Goal: Task Accomplishment & Management: Manage account settings

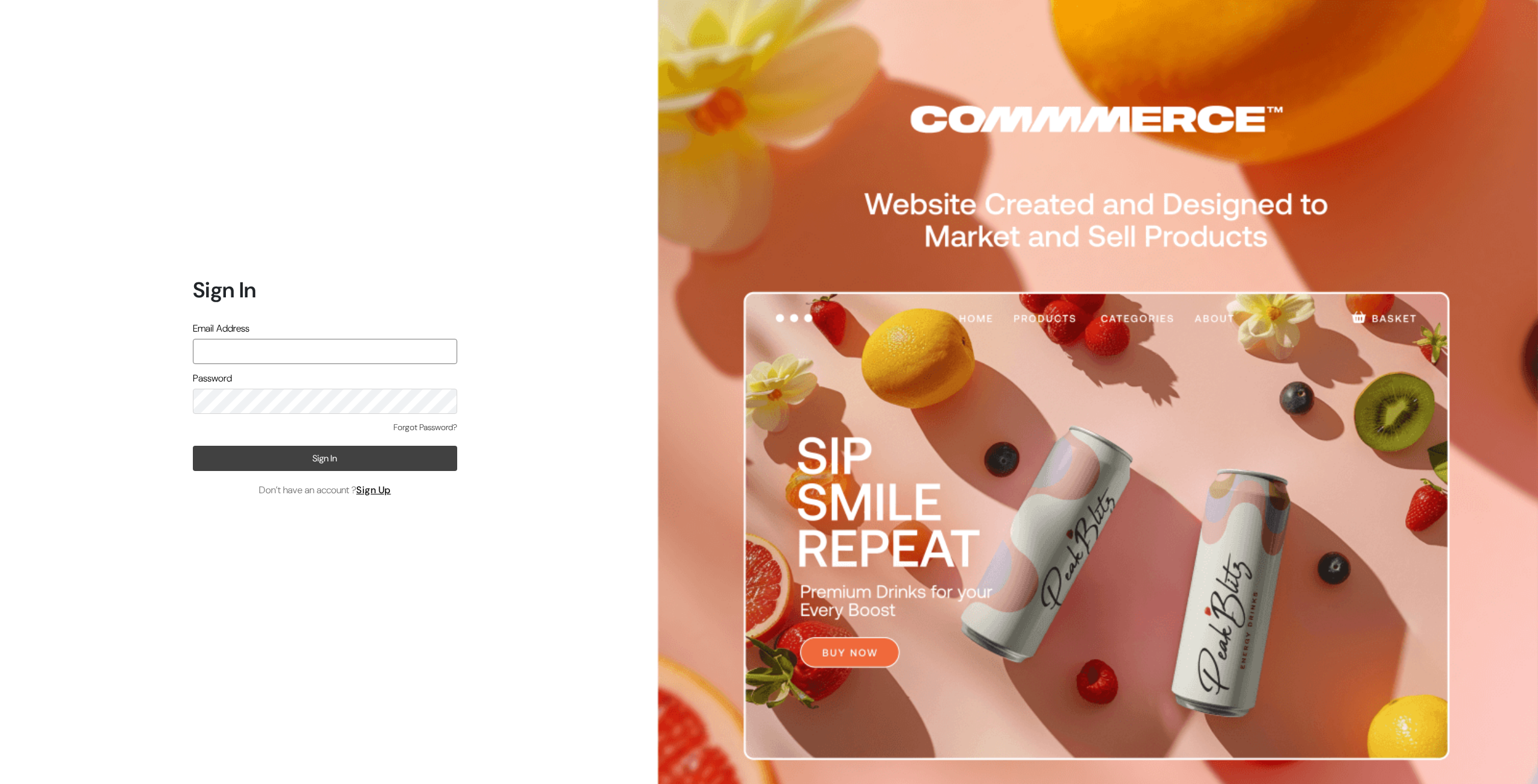
type input "[EMAIL_ADDRESS][DOMAIN_NAME]"
click at [301, 468] on button "Sign In" at bounding box center [324, 458] width 264 height 25
click at [350, 468] on button "Sign In" at bounding box center [324, 458] width 264 height 25
click at [391, 357] on input "contact@truefancollectibles.com" at bounding box center [324, 351] width 264 height 25
drag, startPoint x: 547, startPoint y: 447, endPoint x: 492, endPoint y: 466, distance: 58.2
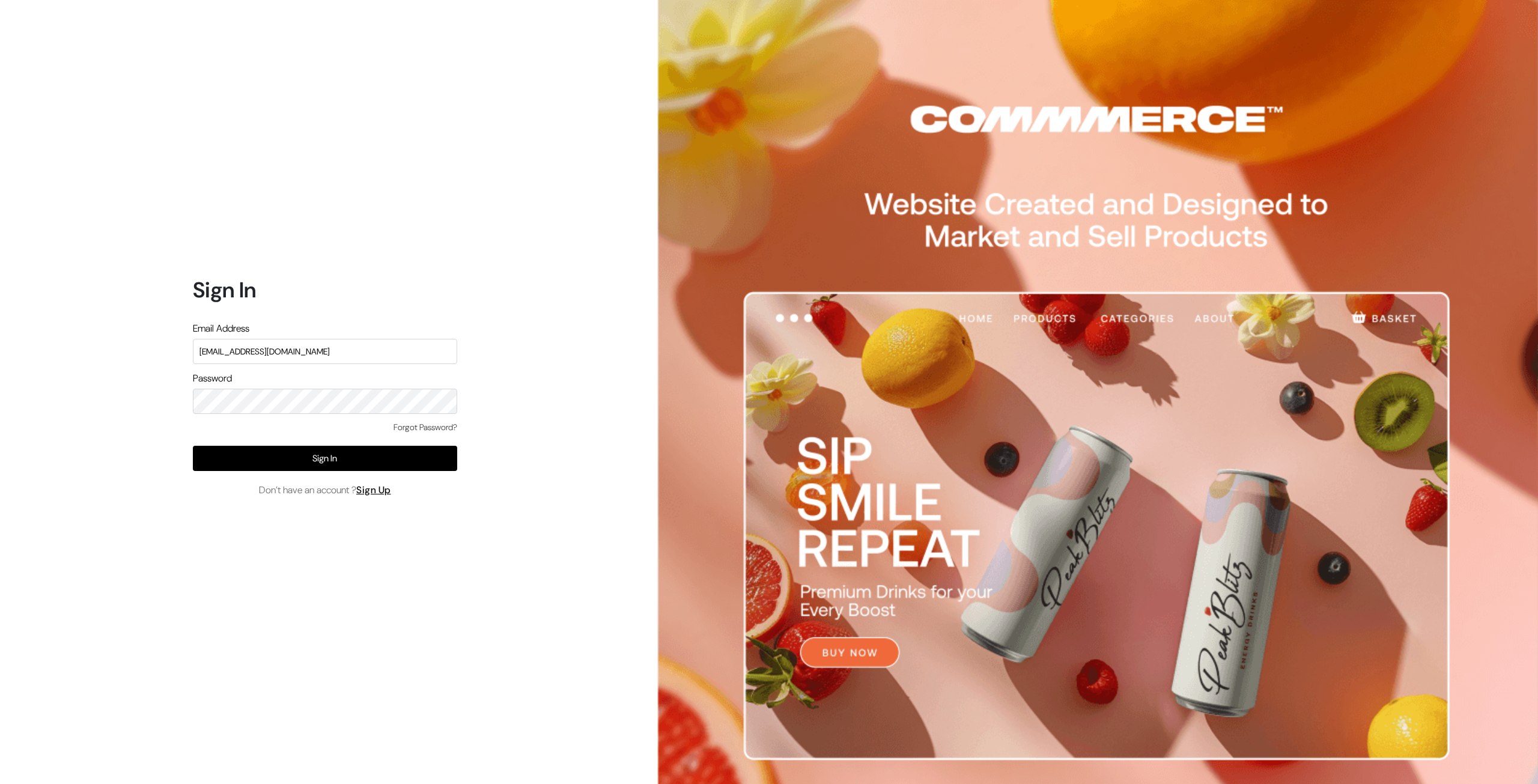
click at [547, 447] on div "Sign In Email Address contact@truefancollectibles.com Password Forgot Password?…" at bounding box center [321, 392] width 641 height 784
click at [376, 456] on button "Sign In" at bounding box center [324, 458] width 264 height 25
type input "[EMAIL_ADDRESS][DOMAIN_NAME]"
click at [309, 456] on button "Sign In" at bounding box center [324, 458] width 264 height 25
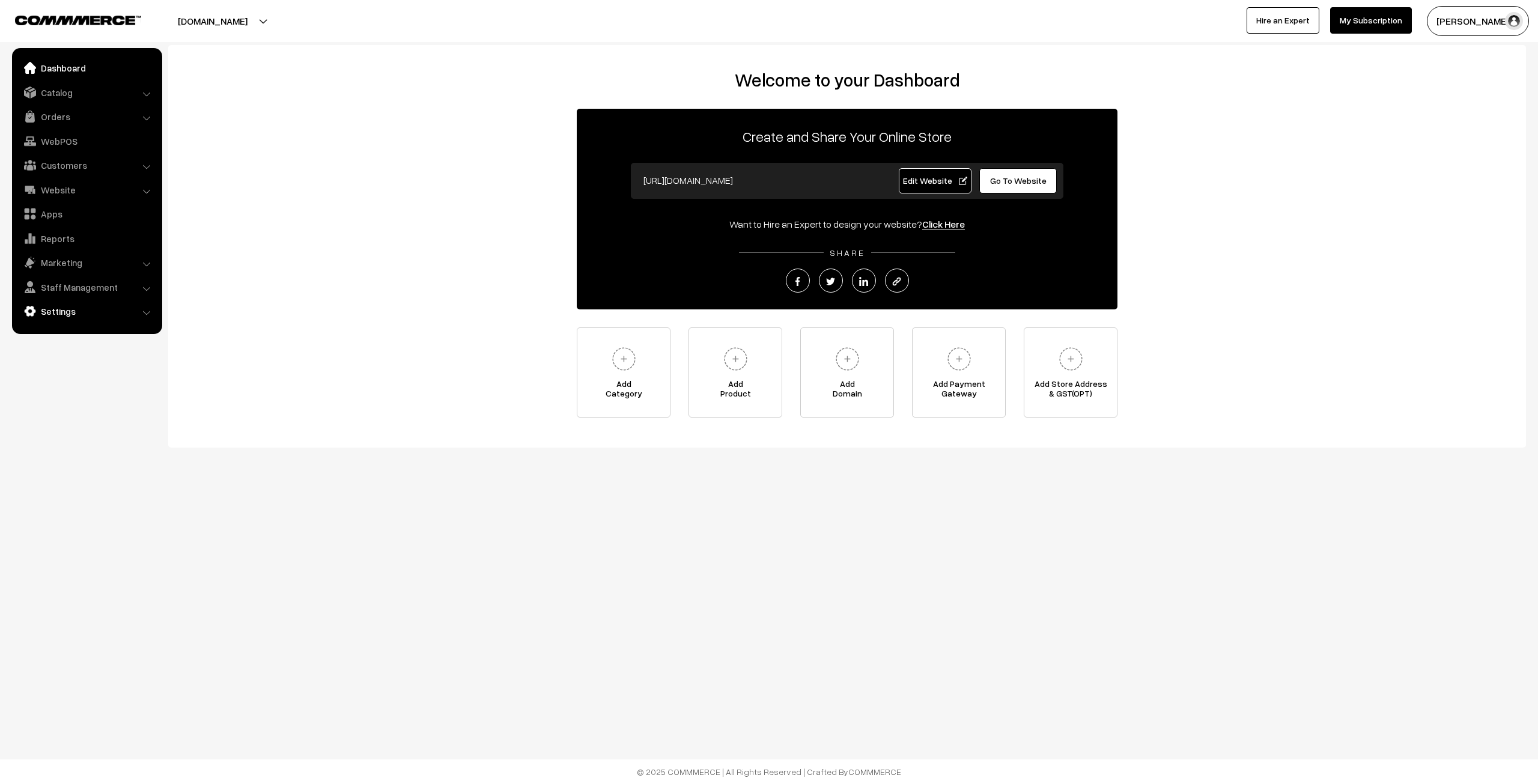
click at [141, 310] on link "Settings" at bounding box center [87, 311] width 143 height 21
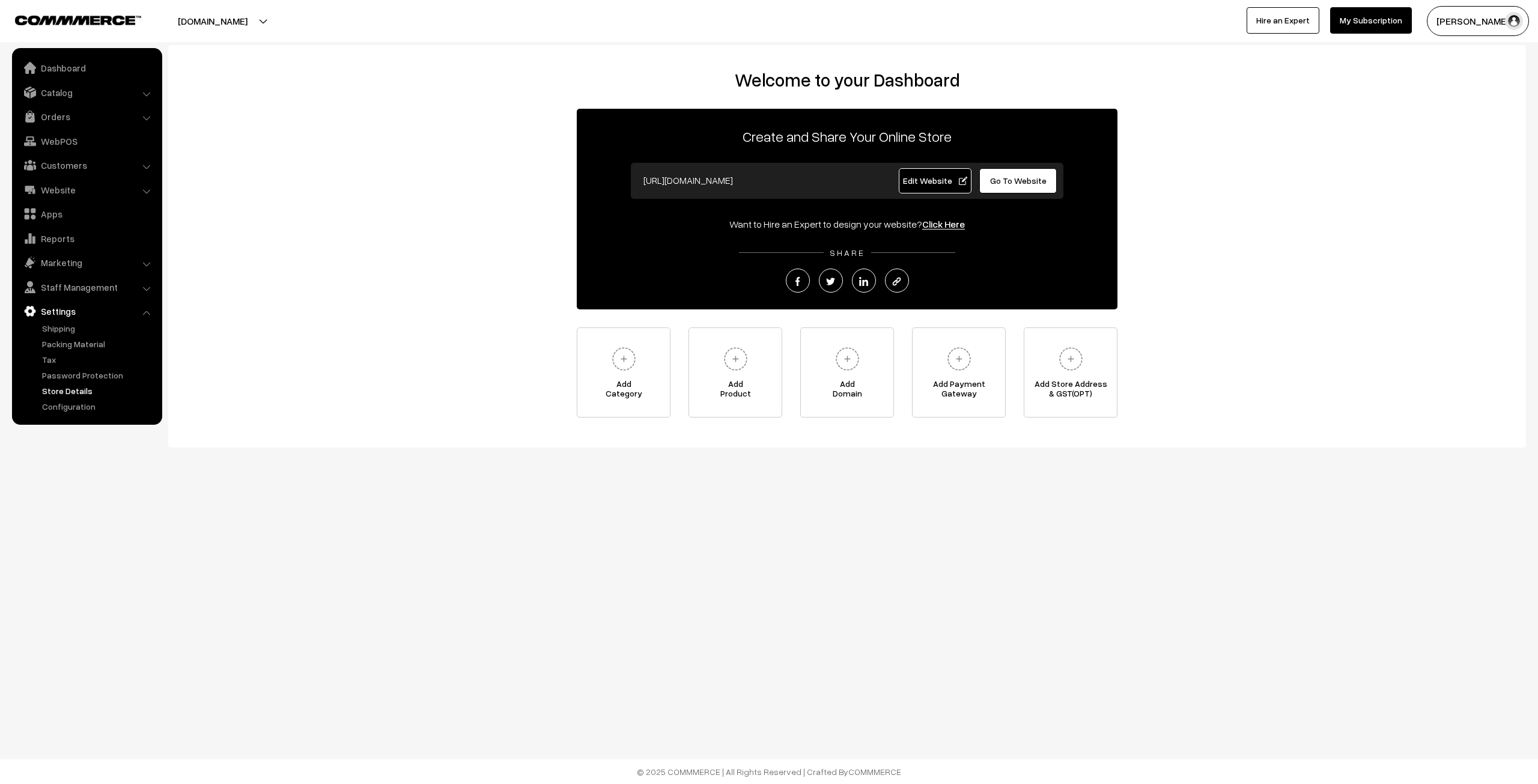
click at [66, 390] on link "Store Details" at bounding box center [99, 391] width 119 height 13
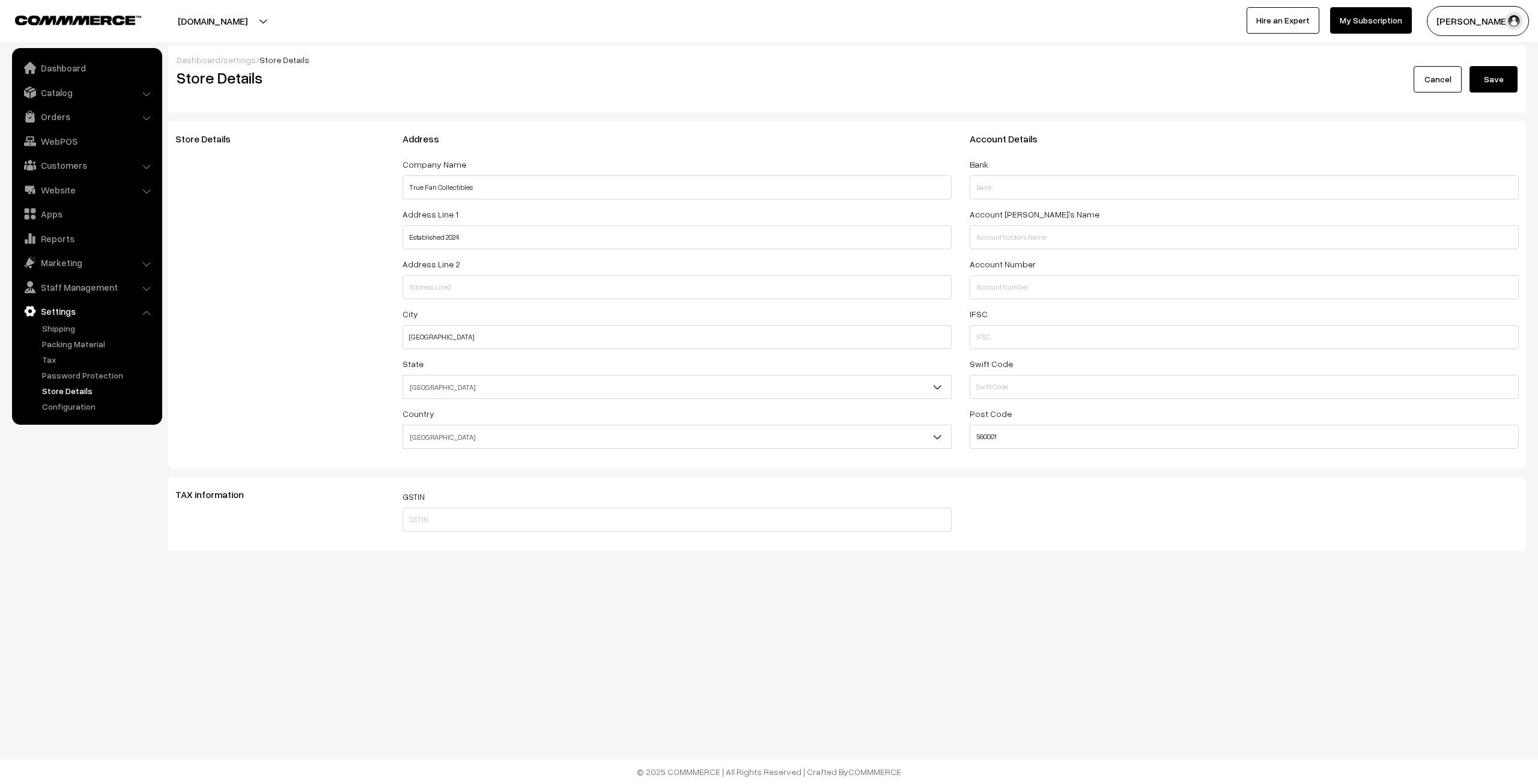
select select "99"
click at [67, 64] on link "Dashboard" at bounding box center [87, 68] width 143 height 21
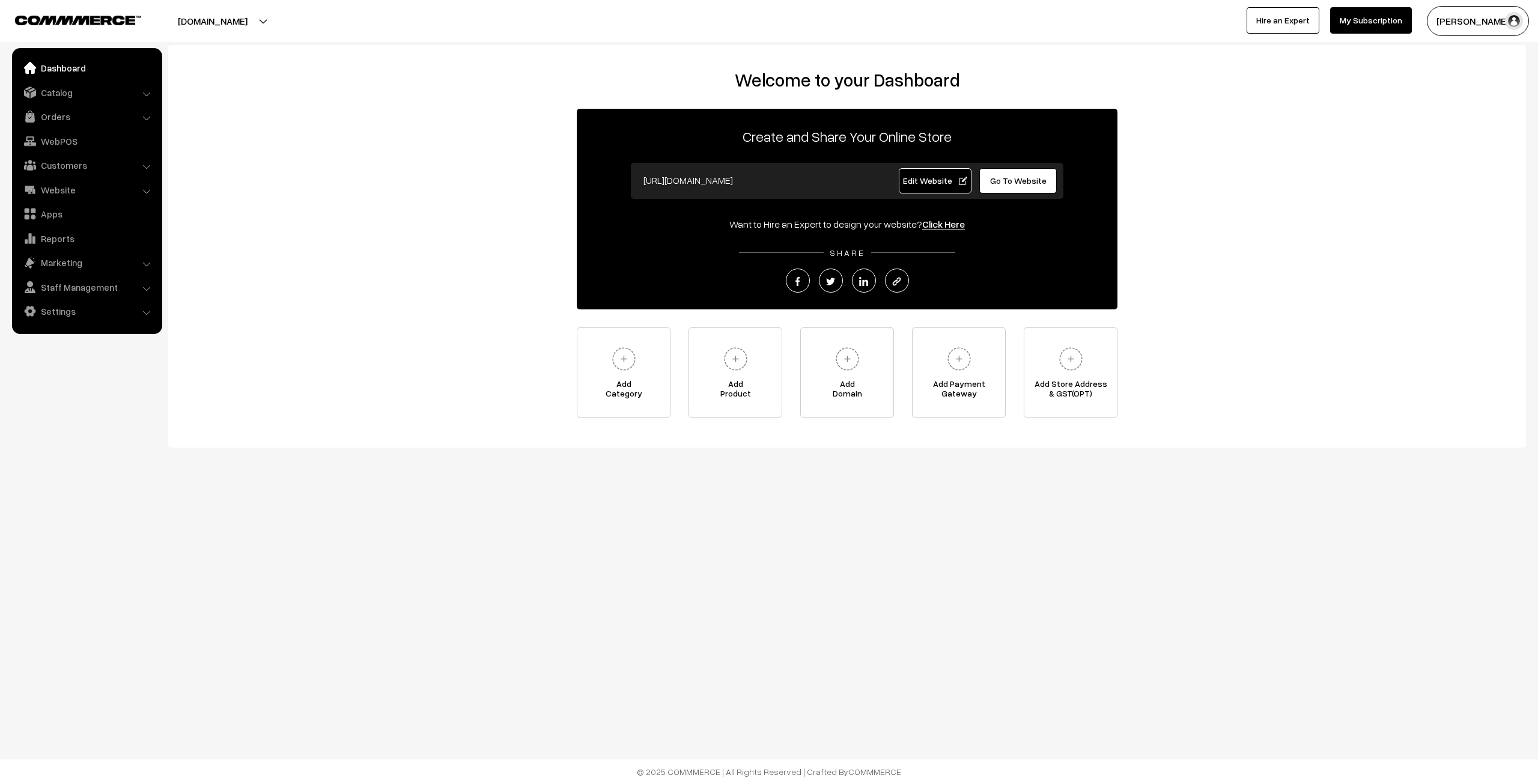
click at [913, 175] on span "Edit Website" at bounding box center [935, 180] width 64 height 10
click at [937, 178] on span "Edit Website" at bounding box center [935, 180] width 64 height 10
